Goal: Transaction & Acquisition: Purchase product/service

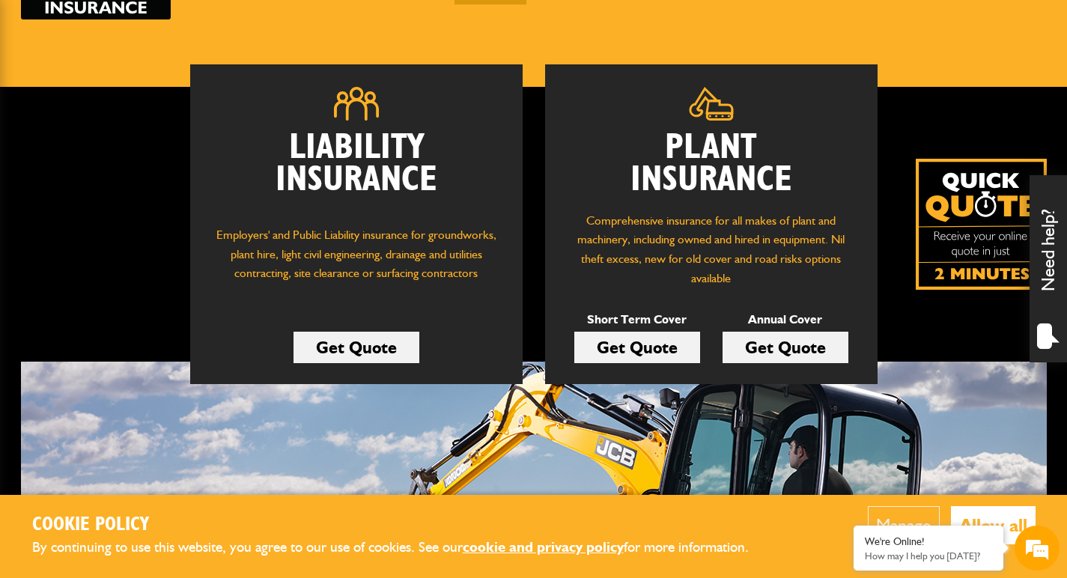
scroll to position [179, 0]
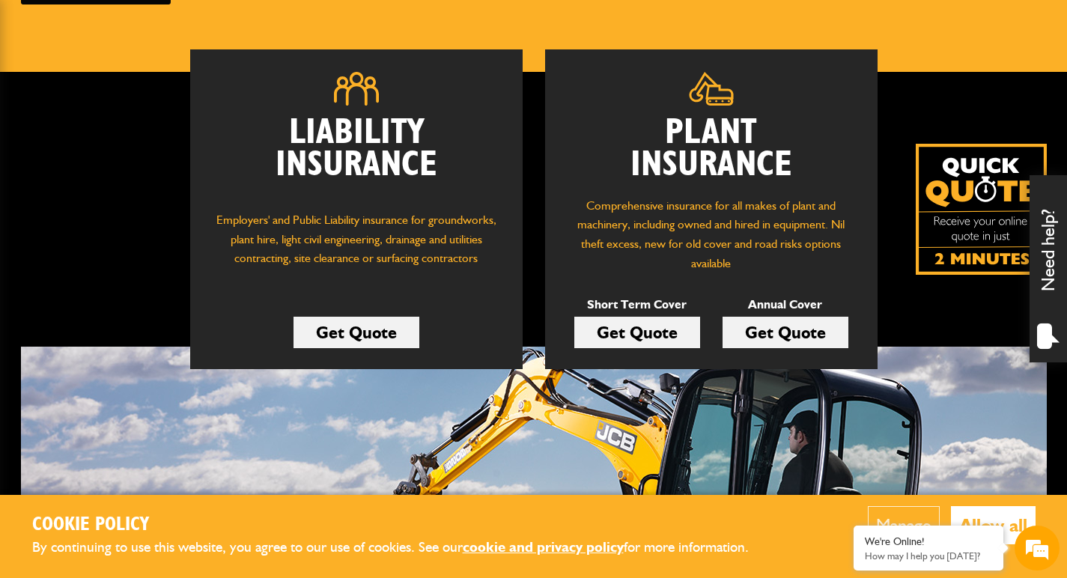
click at [648, 325] on link "Get Quote" at bounding box center [637, 332] width 126 height 31
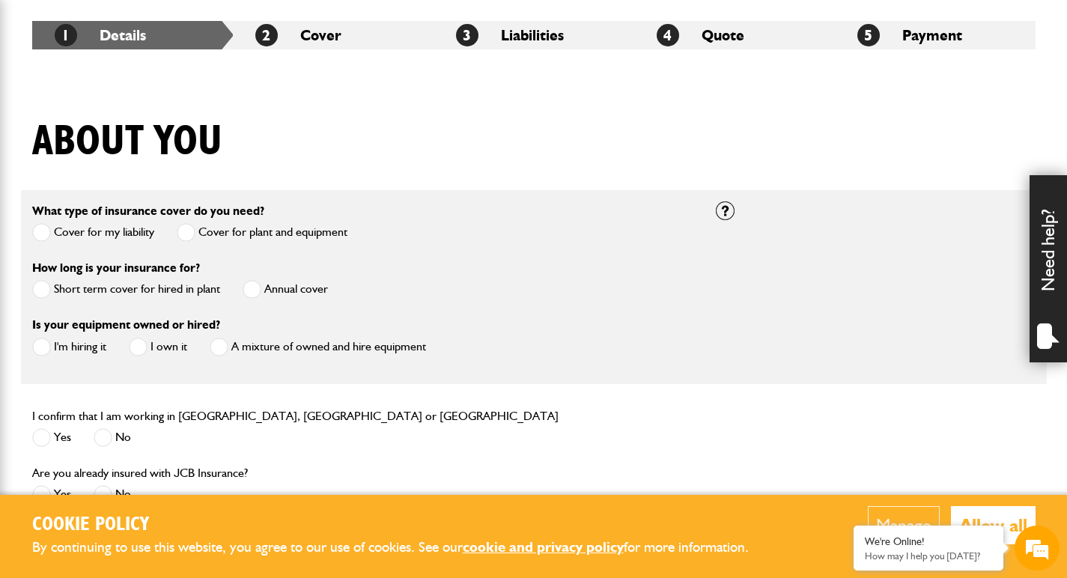
scroll to position [303, 0]
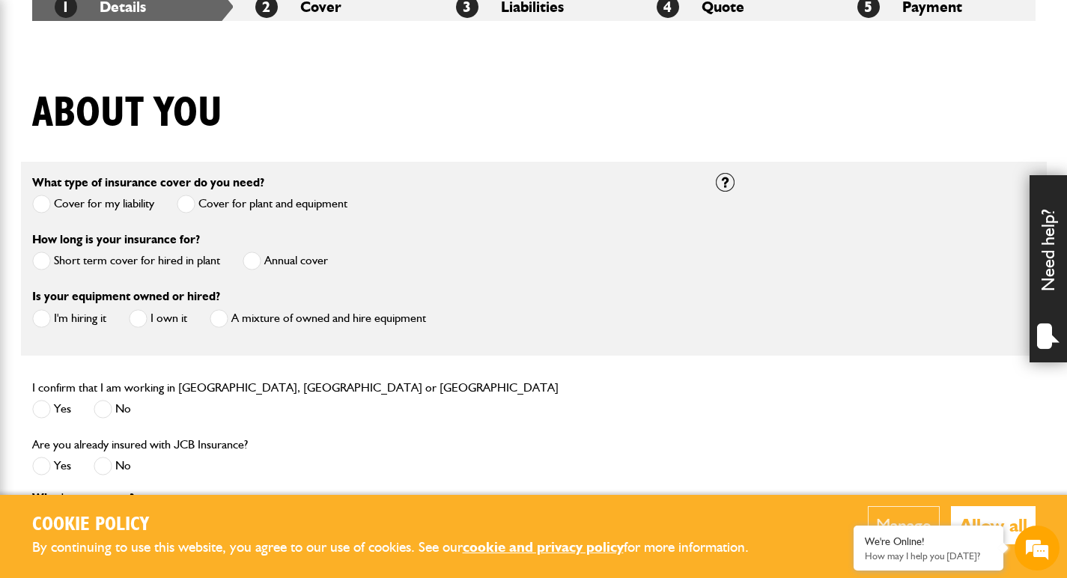
click at [40, 268] on span at bounding box center [41, 261] width 19 height 19
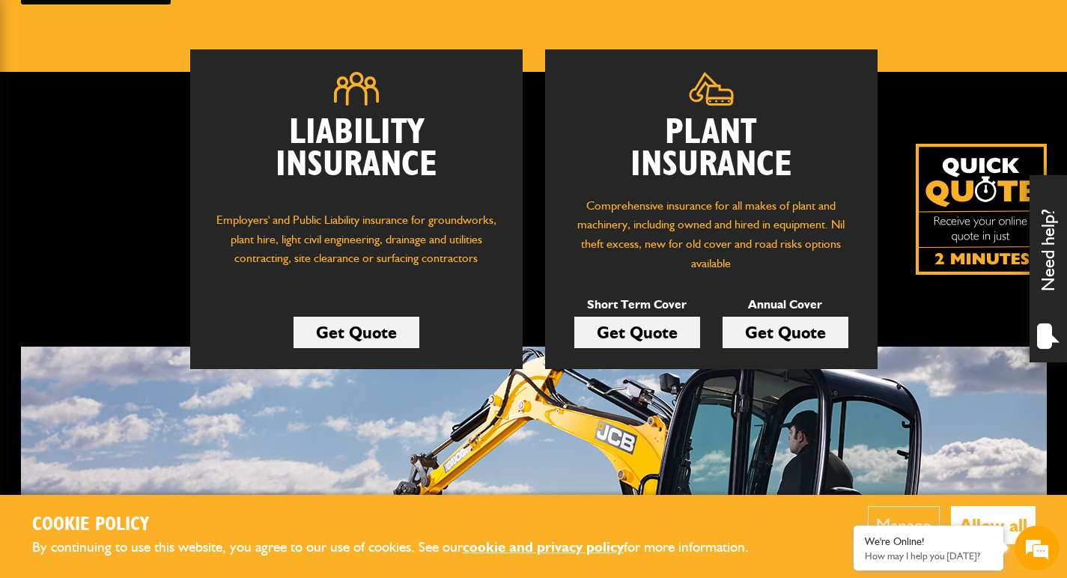
scroll to position [179, 0]
click at [641, 329] on link "Get Quote" at bounding box center [637, 332] width 126 height 31
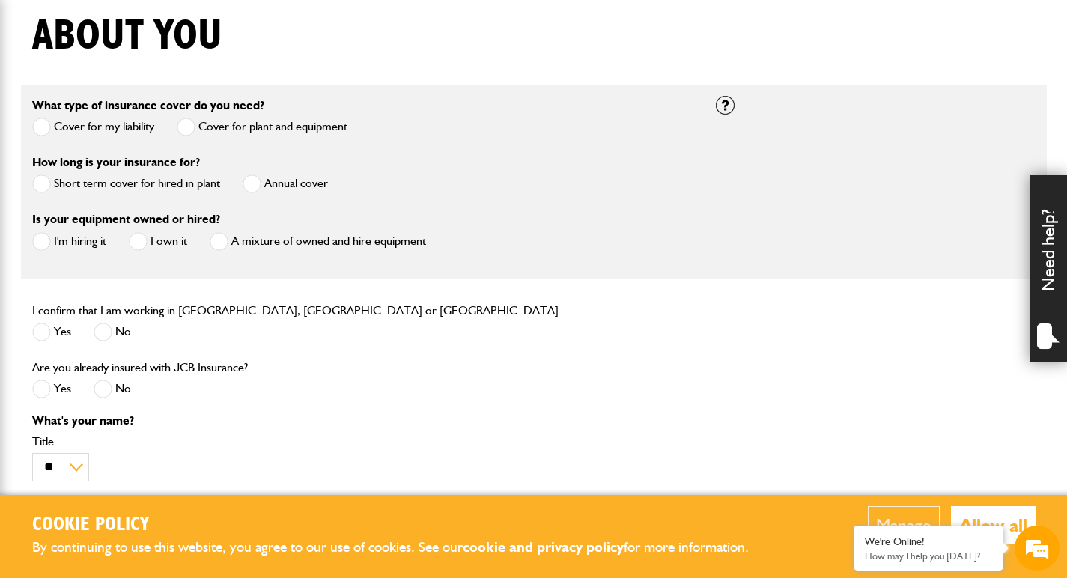
scroll to position [392, 0]
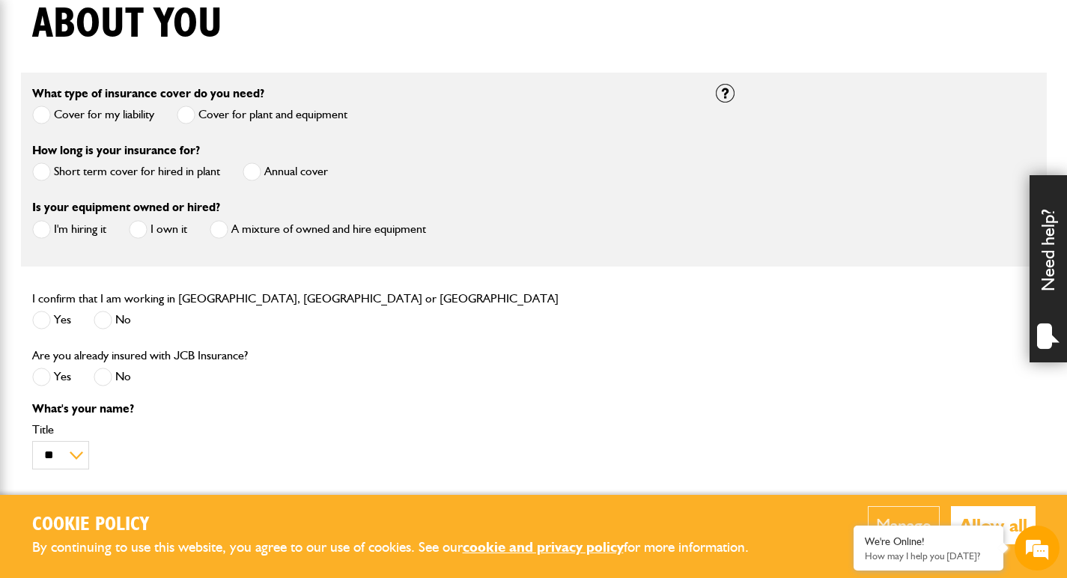
click at [44, 164] on span at bounding box center [41, 172] width 19 height 19
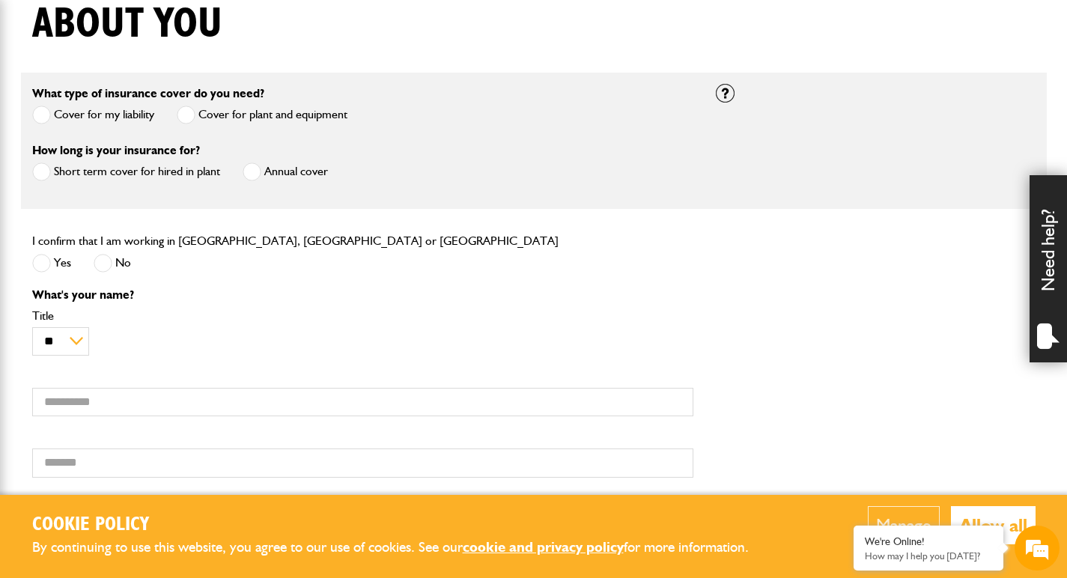
click at [47, 261] on span at bounding box center [41, 263] width 19 height 19
